Goal: Find specific page/section: Find specific page/section

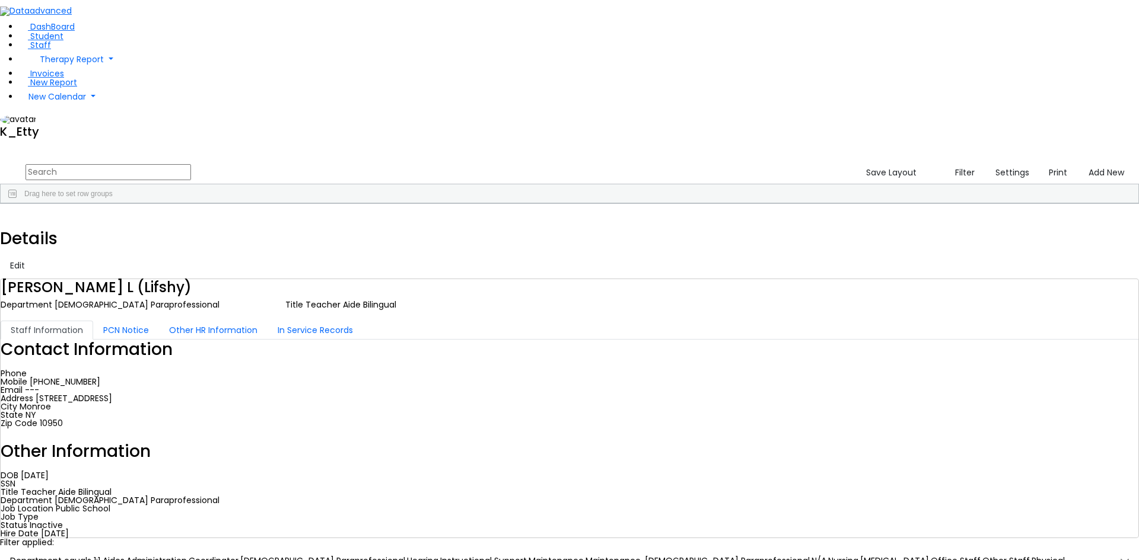
drag, startPoint x: 200, startPoint y: 43, endPoint x: 187, endPoint y: 47, distance: 13.5
click at [191, 164] on input "text" at bounding box center [108, 172] width 165 height 16
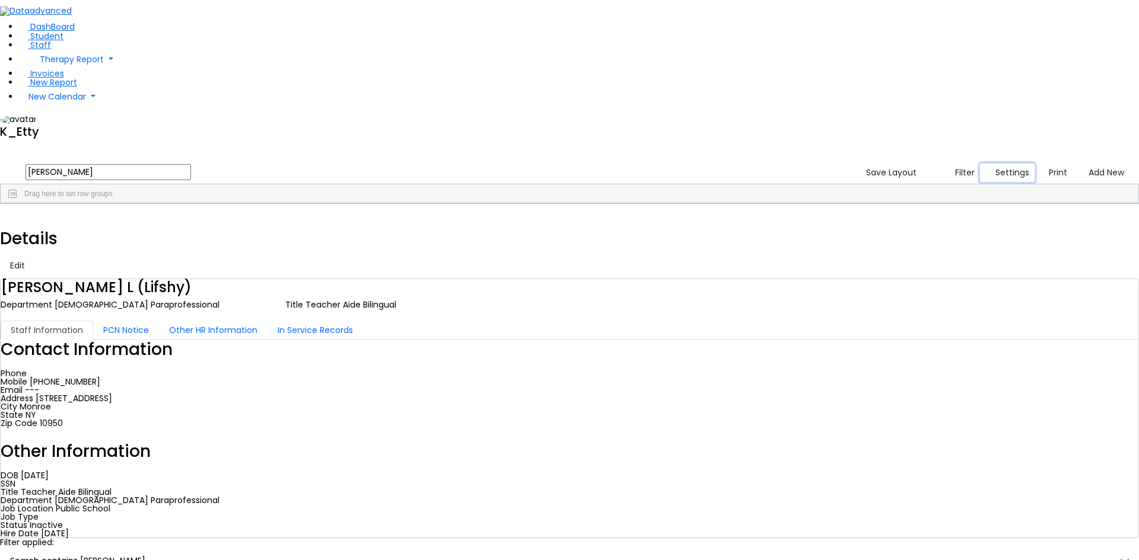
click at [981, 164] on button "Settings" at bounding box center [1007, 173] width 55 height 18
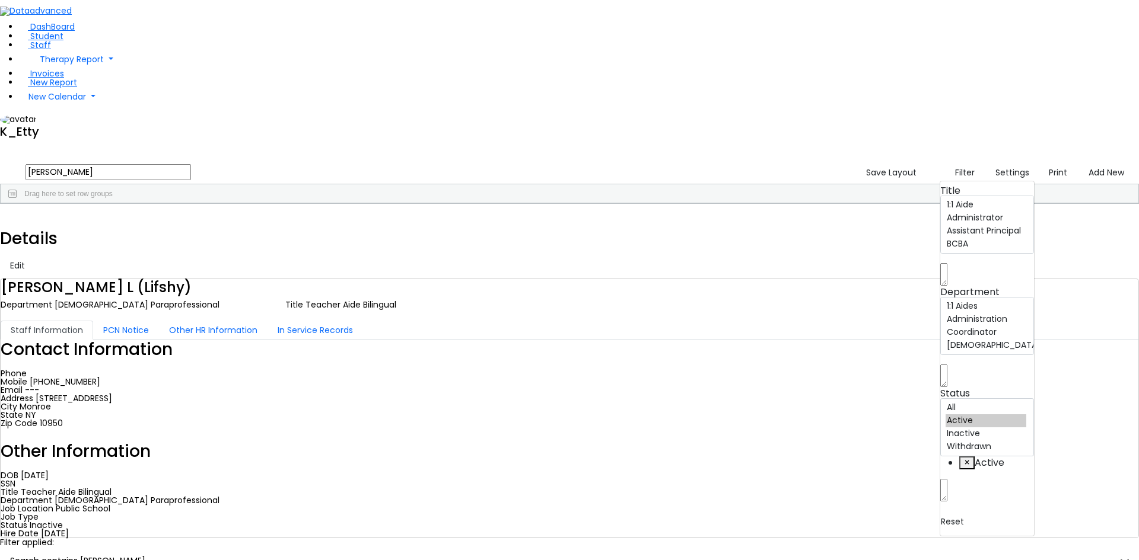
click at [964, 181] on div "Title 1:1 Aide Administrator Assistant Principal BCBA Community Liaison Coordin…" at bounding box center [986, 359] width 95 height 356
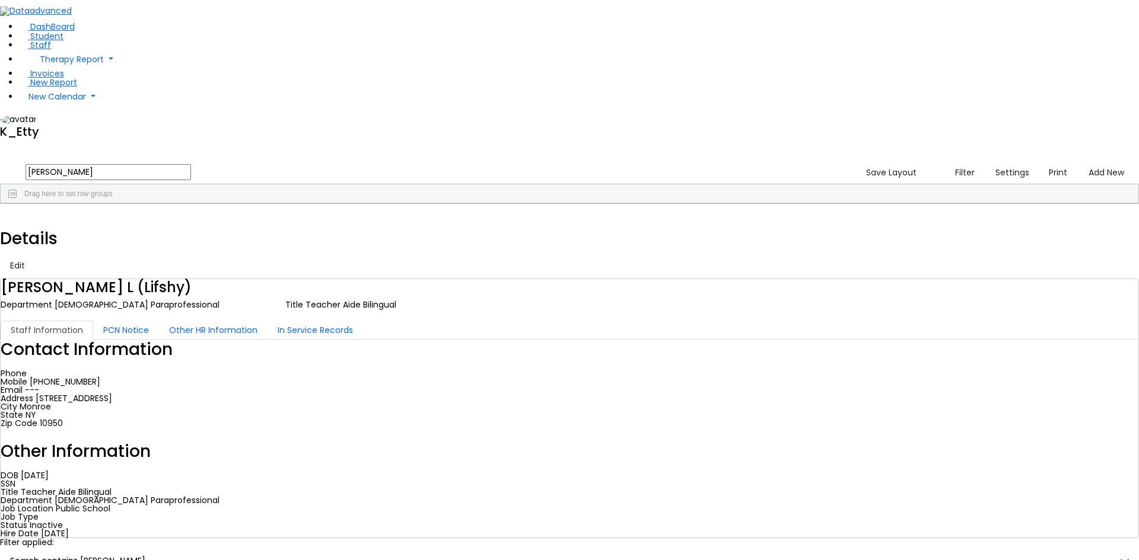
drag, startPoint x: 703, startPoint y: 223, endPoint x: 600, endPoint y: 140, distance: 132.0
click at [694, 223] on div "1503 [PERSON_NAME] Y [MEDICAL_DATA] [MEDICAL_DATA] --- [PHONE_NUMBER] --- Off-S…" at bounding box center [563, 239] width 1125 height 33
drag, startPoint x: 9, startPoint y: 21, endPoint x: -64, endPoint y: 0, distance: 76.0
click at [0, 0] on html "Printing Please wait. Remaining time 10 seconds. Print Schedule Options Show Bi…" at bounding box center [569, 343] width 1139 height 687
type input "m"
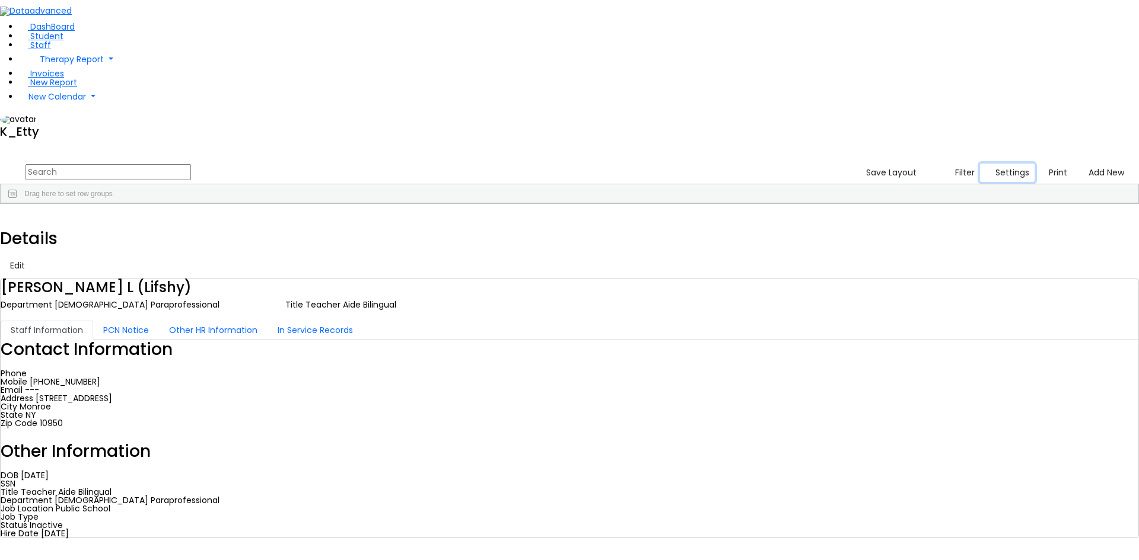
drag, startPoint x: 976, startPoint y: 46, endPoint x: 717, endPoint y: 50, distance: 258.6
click at [980, 164] on button "Settings" at bounding box center [1007, 173] width 55 height 18
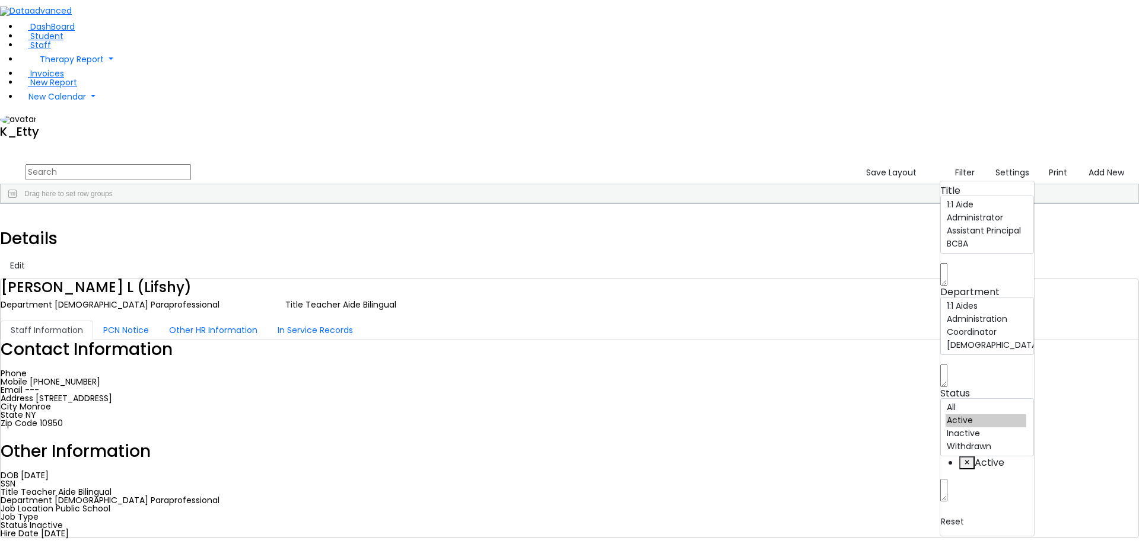
click at [191, 164] on input "text" at bounding box center [108, 172] width 165 height 16
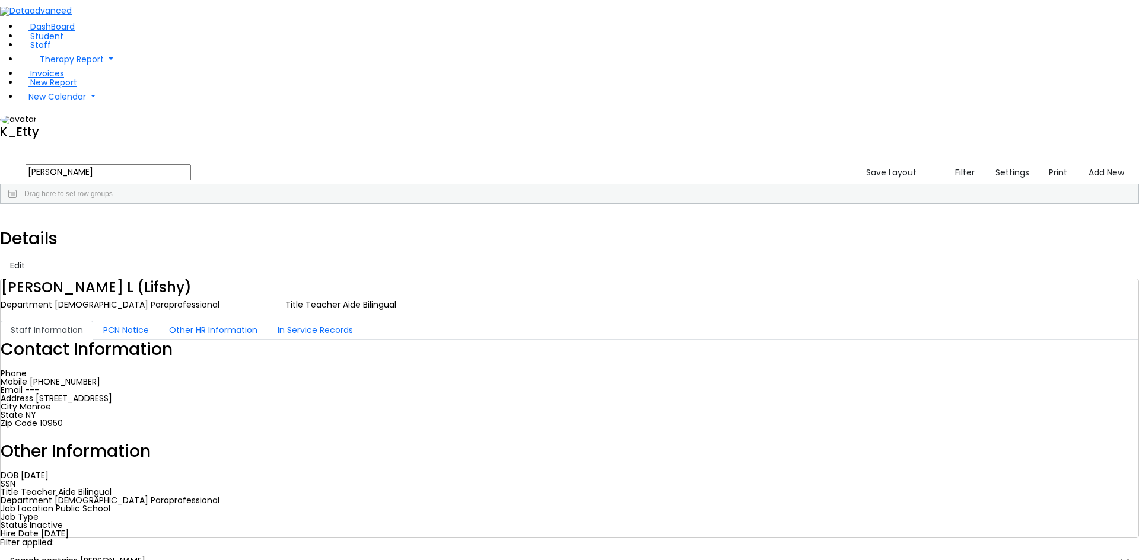
type input "[PERSON_NAME]"
drag, startPoint x: 195, startPoint y: 49, endPoint x: 84, endPoint y: 46, distance: 110.3
click at [85, 46] on div "DashBoard Student Staff Therapy Report Student Old Calendar Report K_Etty" at bounding box center [569, 301] width 1139 height 603
click at [191, 164] on input "[PERSON_NAME]" at bounding box center [108, 172] width 165 height 16
